Goal: Task Accomplishment & Management: Use online tool/utility

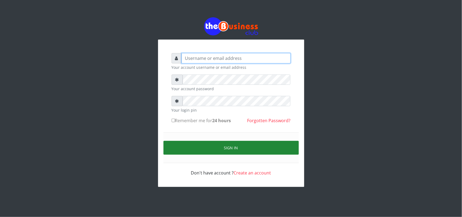
type input "uwa"
click at [228, 148] on button "Sign in" at bounding box center [231, 148] width 135 height 14
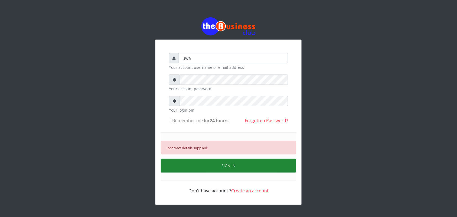
click at [230, 165] on button "SIGN IN" at bounding box center [228, 166] width 135 height 14
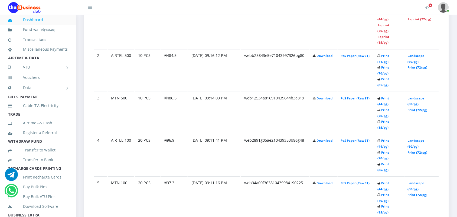
scroll to position [325, 0]
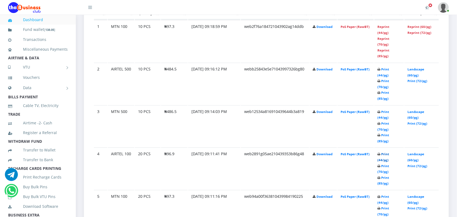
click at [384, 152] on link "Print (44/pg)" at bounding box center [384, 157] width 12 height 10
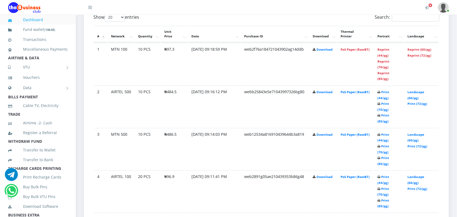
scroll to position [325, 0]
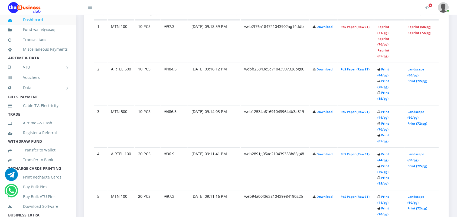
click at [383, 58] on td "Reprint (44/pg) Reprint (70/pg) Reprint (85/pg)" at bounding box center [390, 41] width 30 height 42
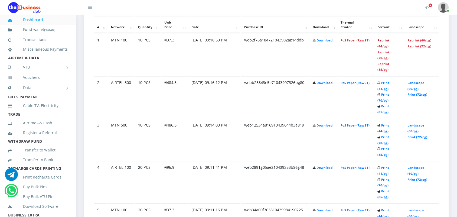
click at [381, 38] on link "Reprint (44/pg)" at bounding box center [384, 43] width 12 height 10
click at [381, 39] on link "Reprint (44/pg)" at bounding box center [384, 43] width 12 height 10
click at [382, 38] on link "Reprint (44/pg)" at bounding box center [384, 43] width 12 height 10
click at [383, 82] on link "Print (44/pg)" at bounding box center [384, 86] width 12 height 10
click at [333, 76] on td "Download" at bounding box center [323, 55] width 27 height 42
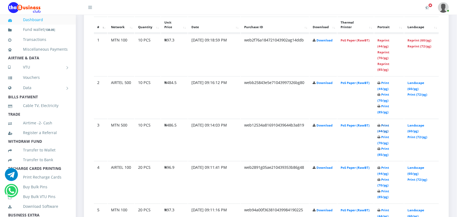
click at [381, 123] on link "Print (44/pg)" at bounding box center [384, 128] width 12 height 10
click at [384, 208] on link "Print (44/pg)" at bounding box center [384, 213] width 12 height 10
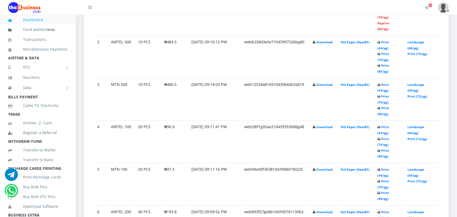
scroll to position [366, 0]
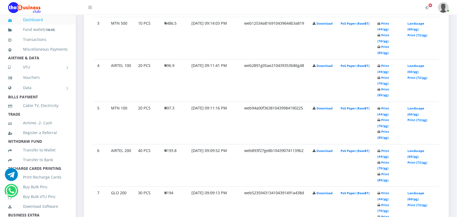
scroll to position [427, 0]
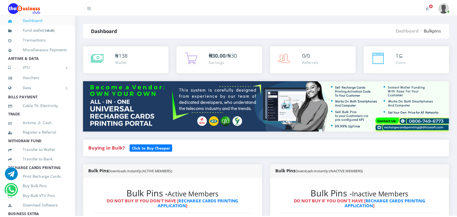
scroll to position [404, 0]
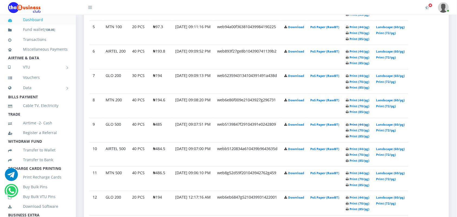
click at [366, 124] on link "Print (44/pg)" at bounding box center [360, 124] width 20 height 4
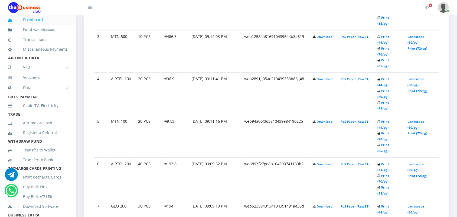
scroll to position [404, 0]
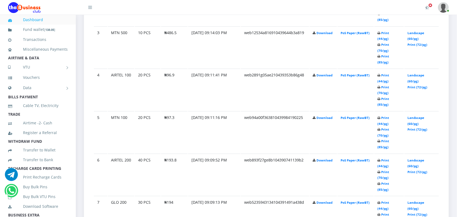
click at [221, 26] on td "[DATE] 09:07:00 PM" at bounding box center [214, 5] width 52 height 42
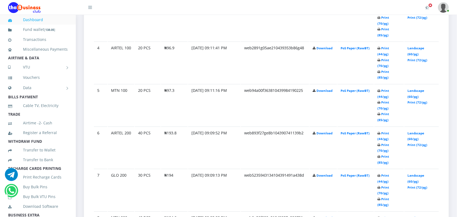
scroll to position [444, 0]
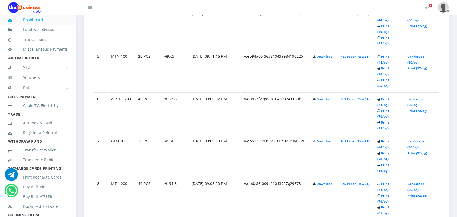
scroll to position [444, 0]
